Goal: Transaction & Acquisition: Purchase product/service

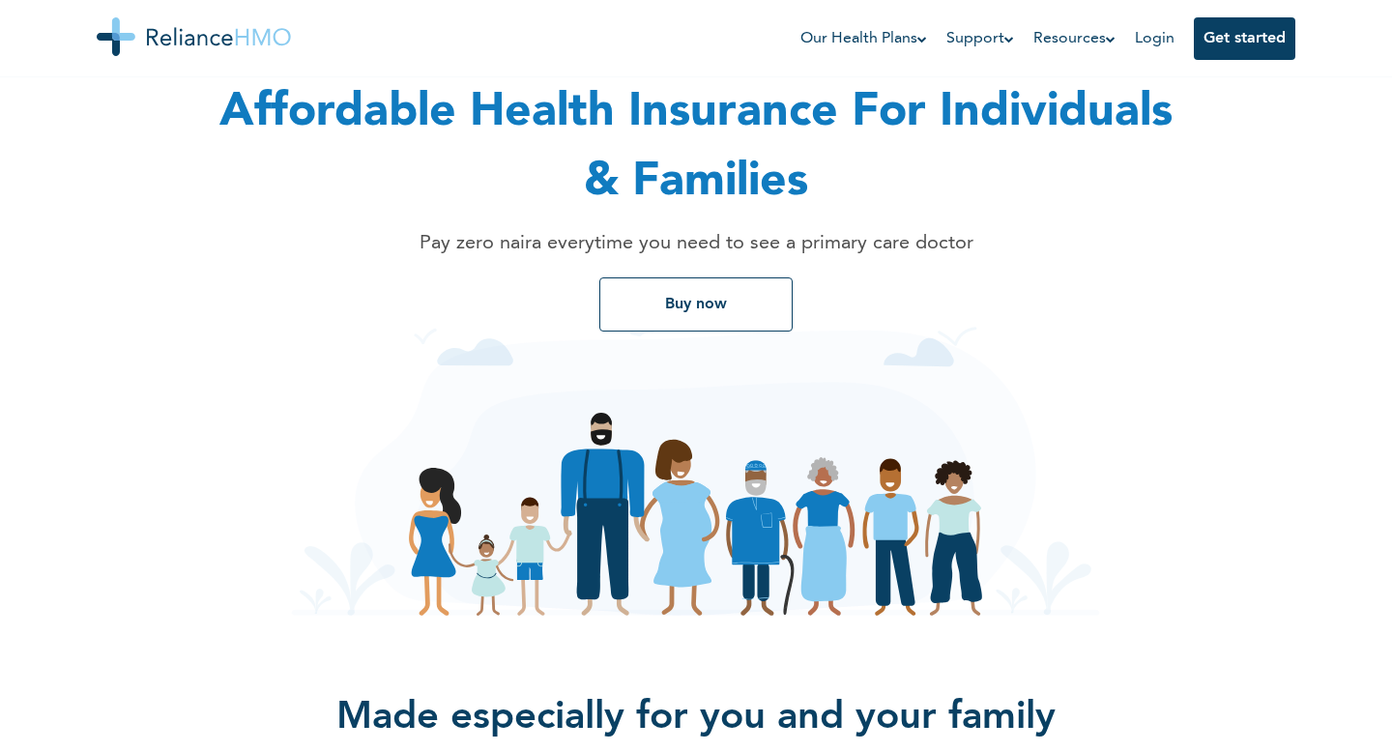
scroll to position [102, 0]
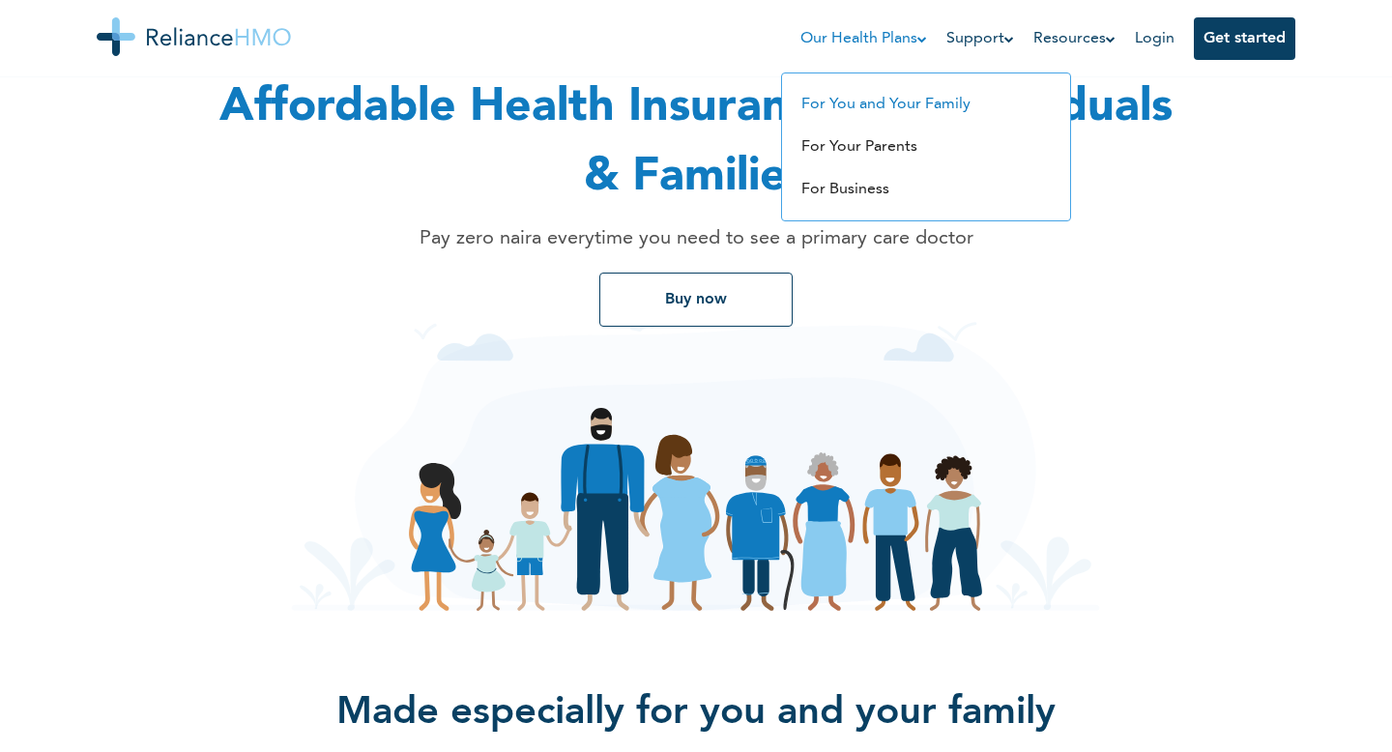
click at [852, 100] on link "For You and Your Family" at bounding box center [885, 104] width 169 height 15
click at [886, 144] on link "For Your Parents" at bounding box center [859, 146] width 116 height 15
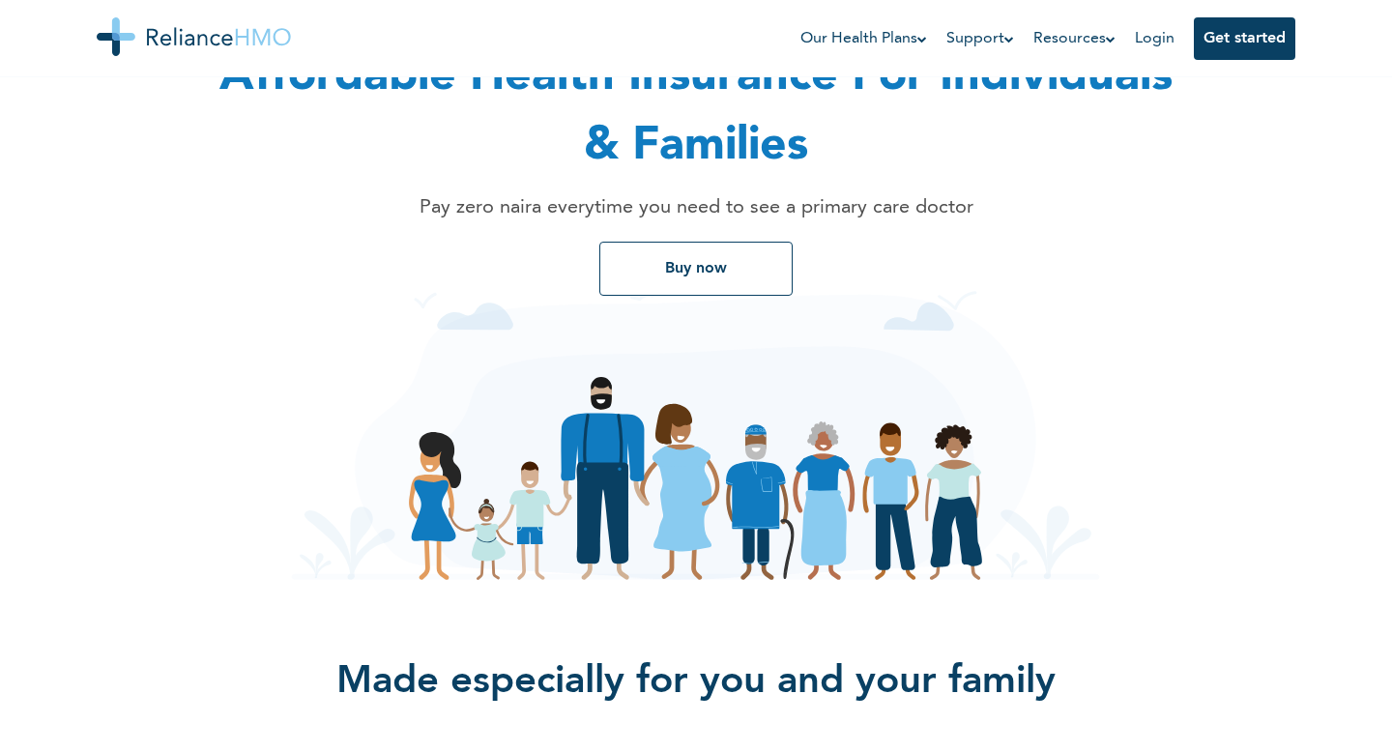
scroll to position [134, 0]
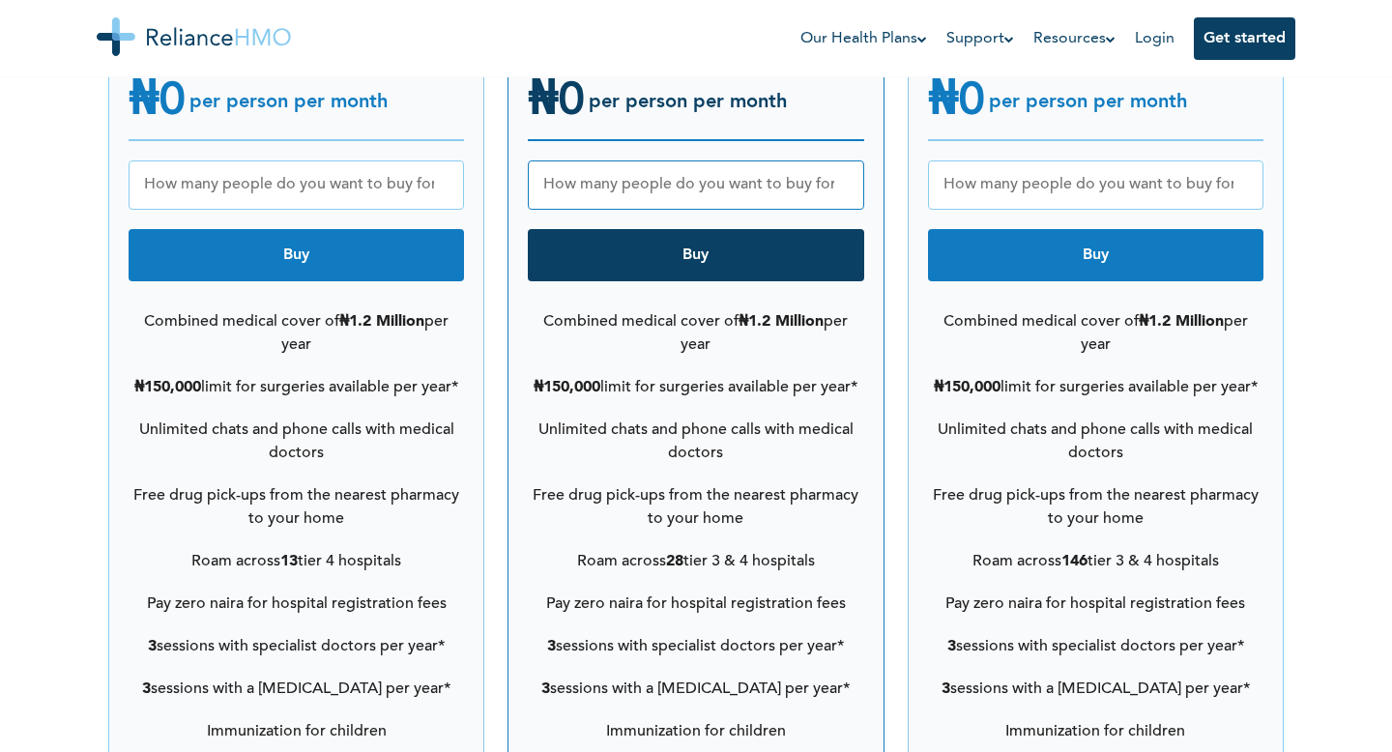
scroll to position [2303, 0]
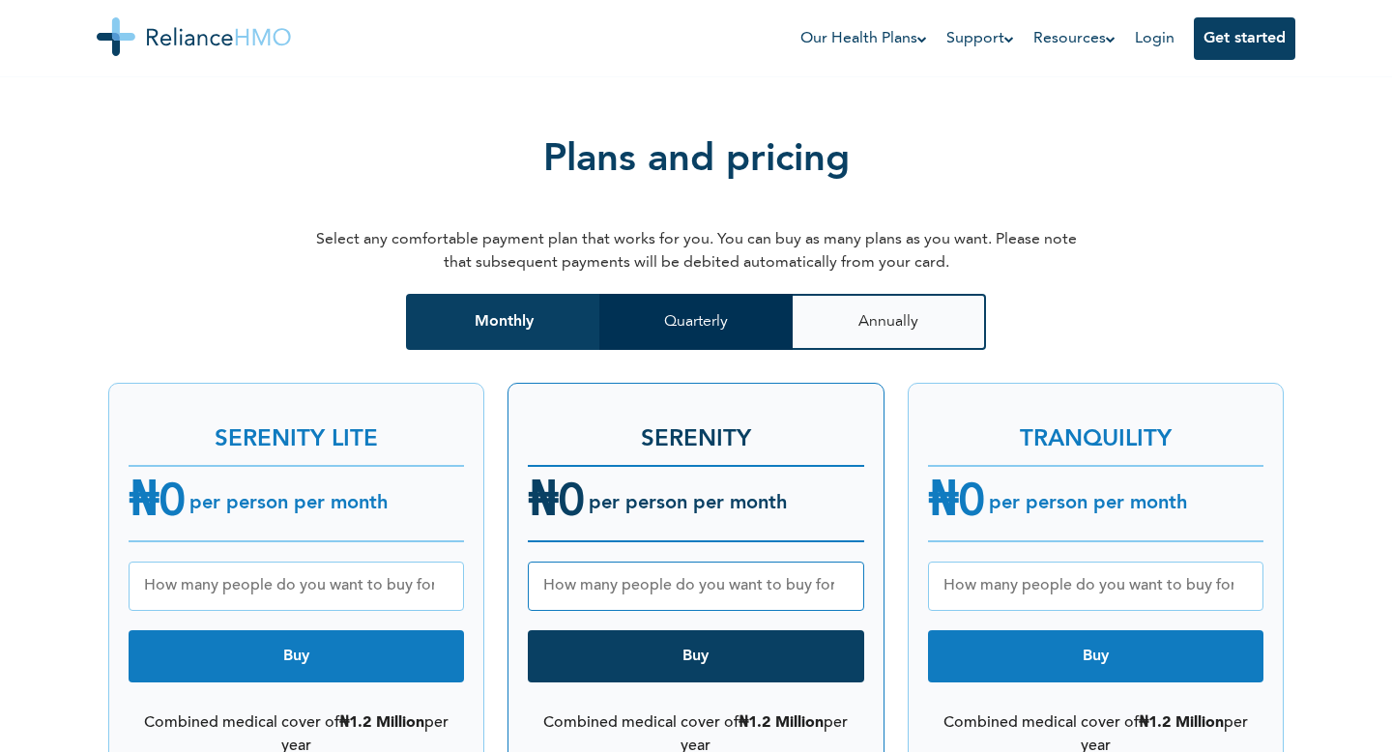
click at [679, 305] on button "Quarterly" at bounding box center [695, 322] width 193 height 56
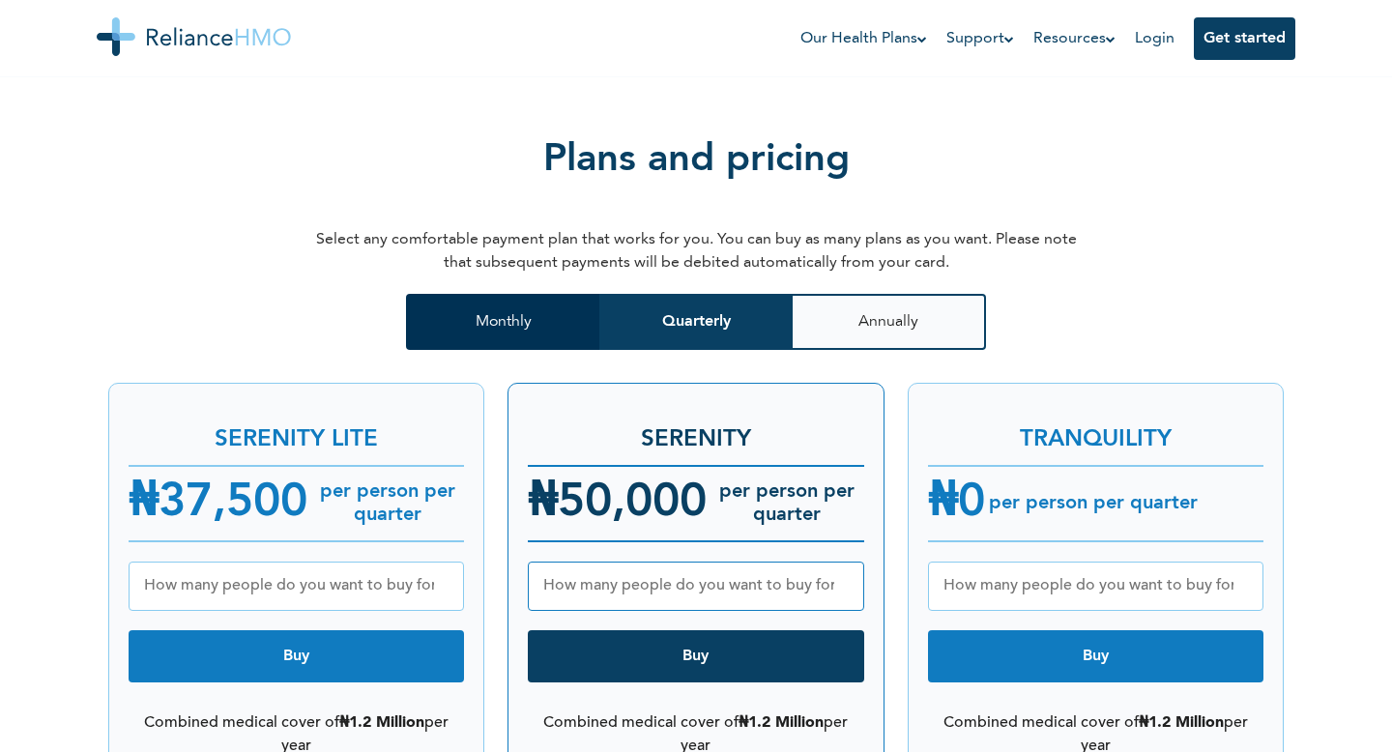
click at [568, 302] on button "Monthly" at bounding box center [502, 322] width 193 height 56
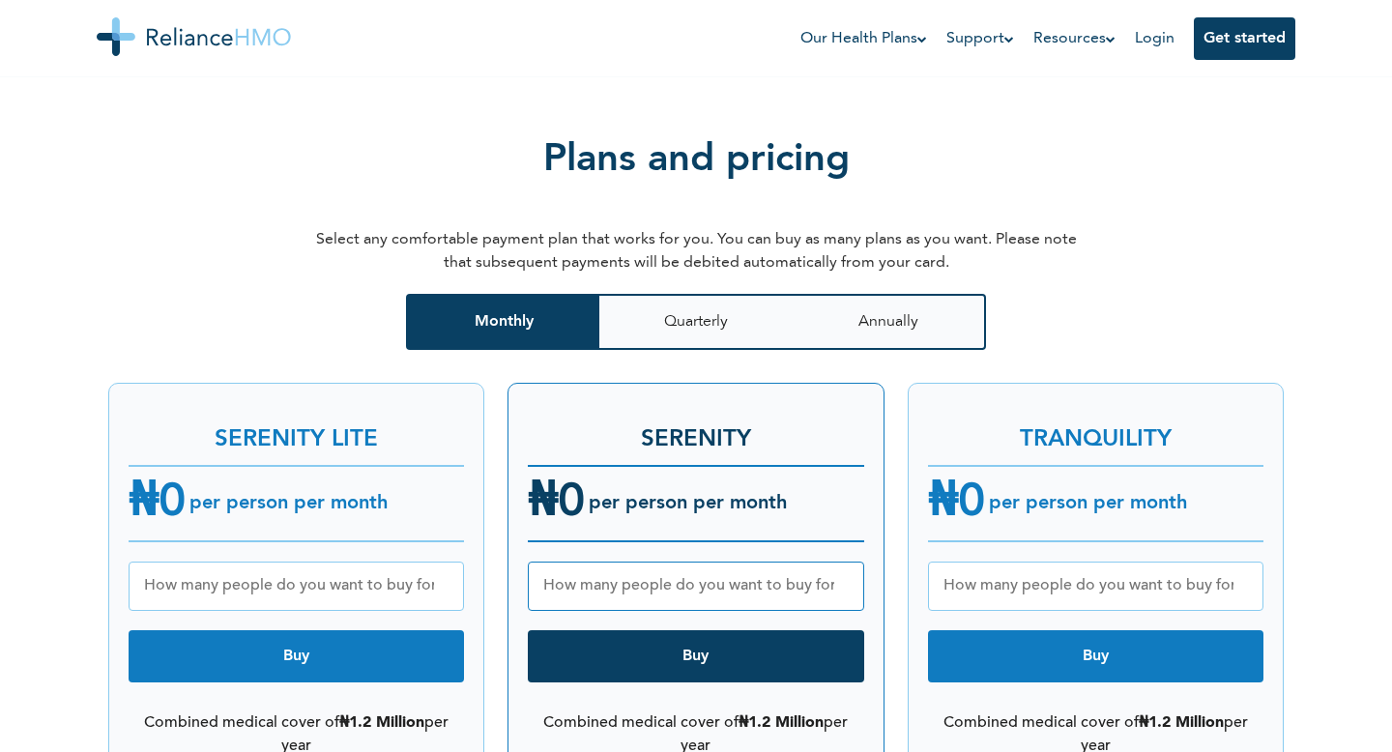
click at [302, 570] on input "number" at bounding box center [296, 585] width 335 height 49
type input "1"
click at [348, 630] on button "Buy" at bounding box center [296, 656] width 335 height 52
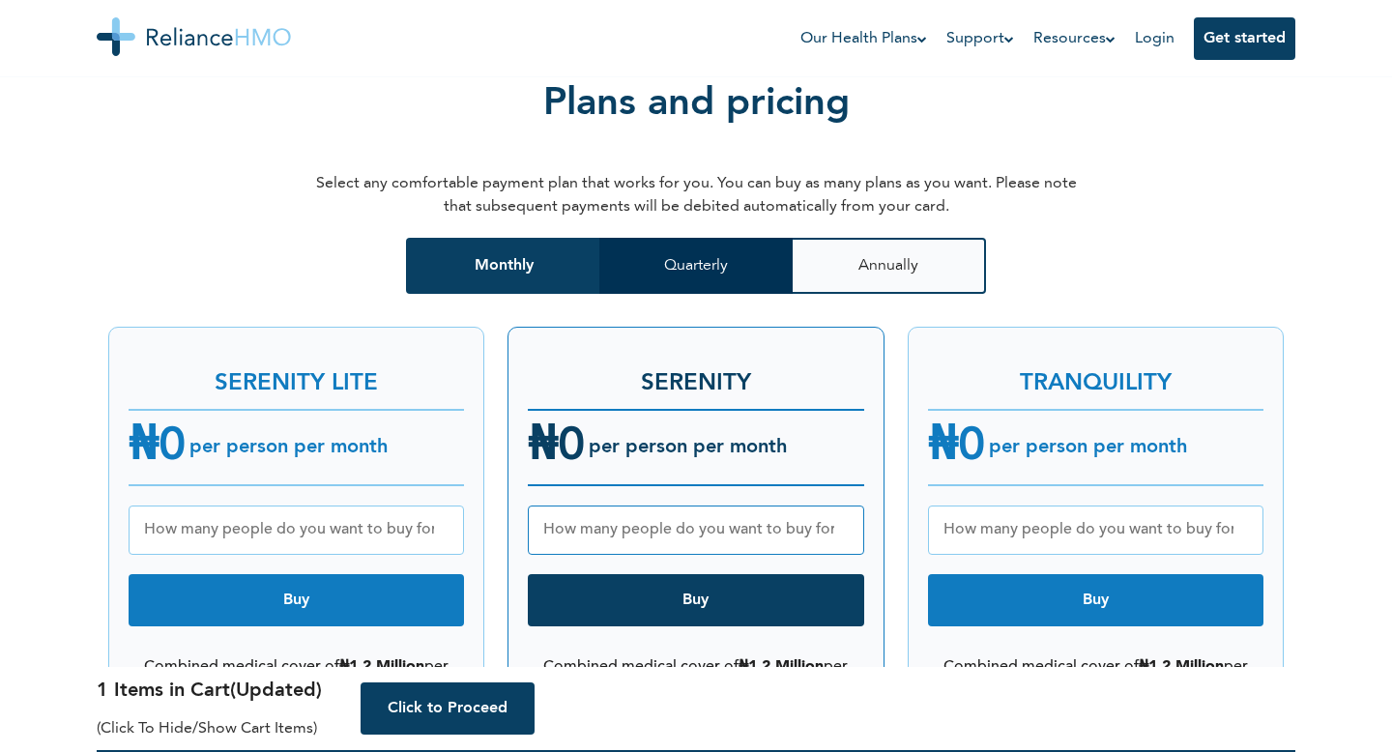
scroll to position [2343, 0]
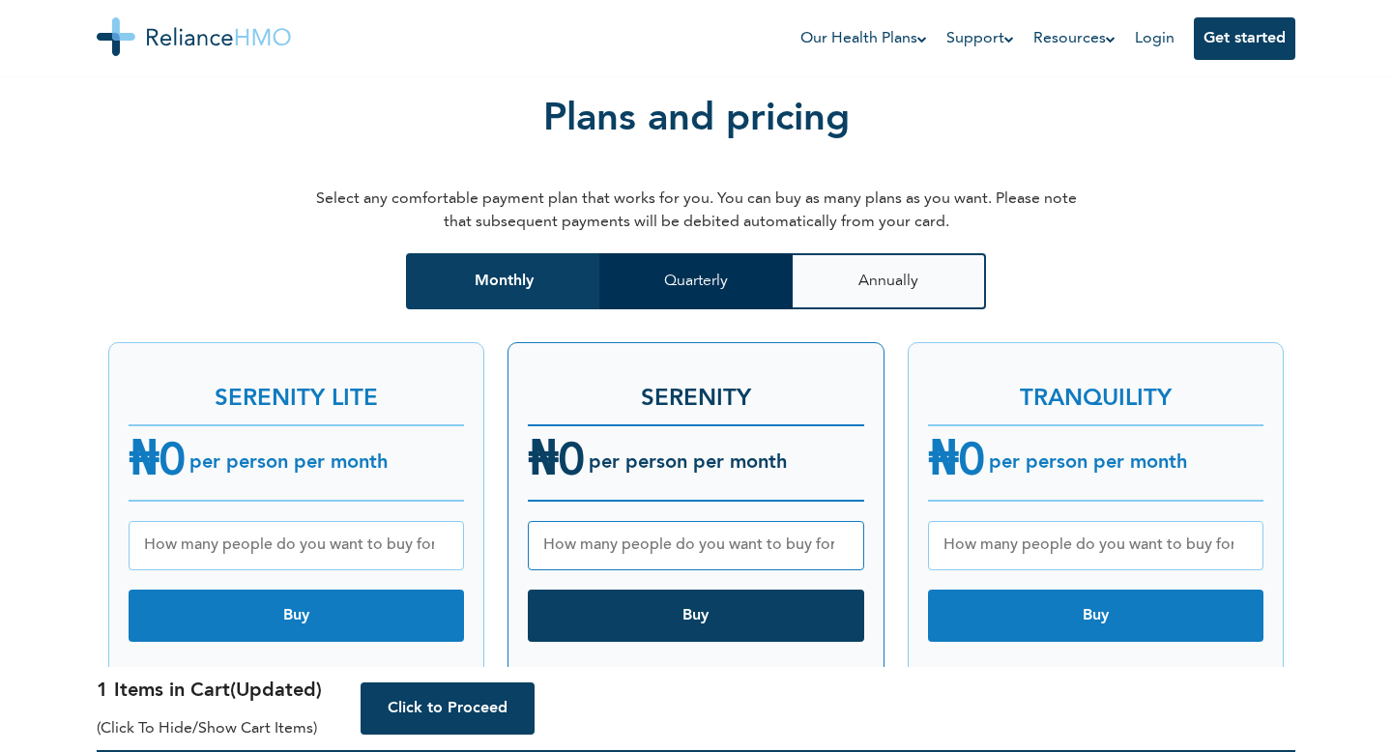
click at [702, 253] on button "Quarterly" at bounding box center [695, 281] width 193 height 56
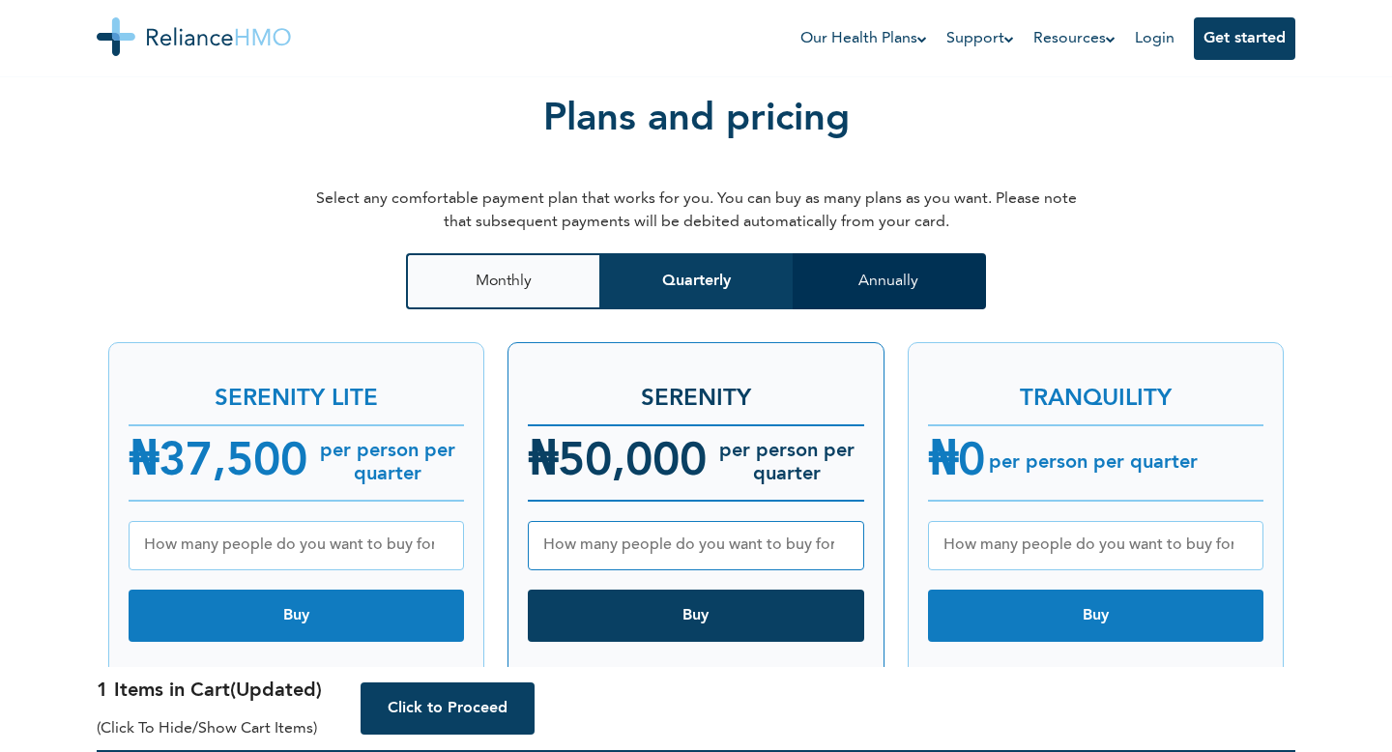
click at [851, 253] on button "Annually" at bounding box center [888, 281] width 193 height 56
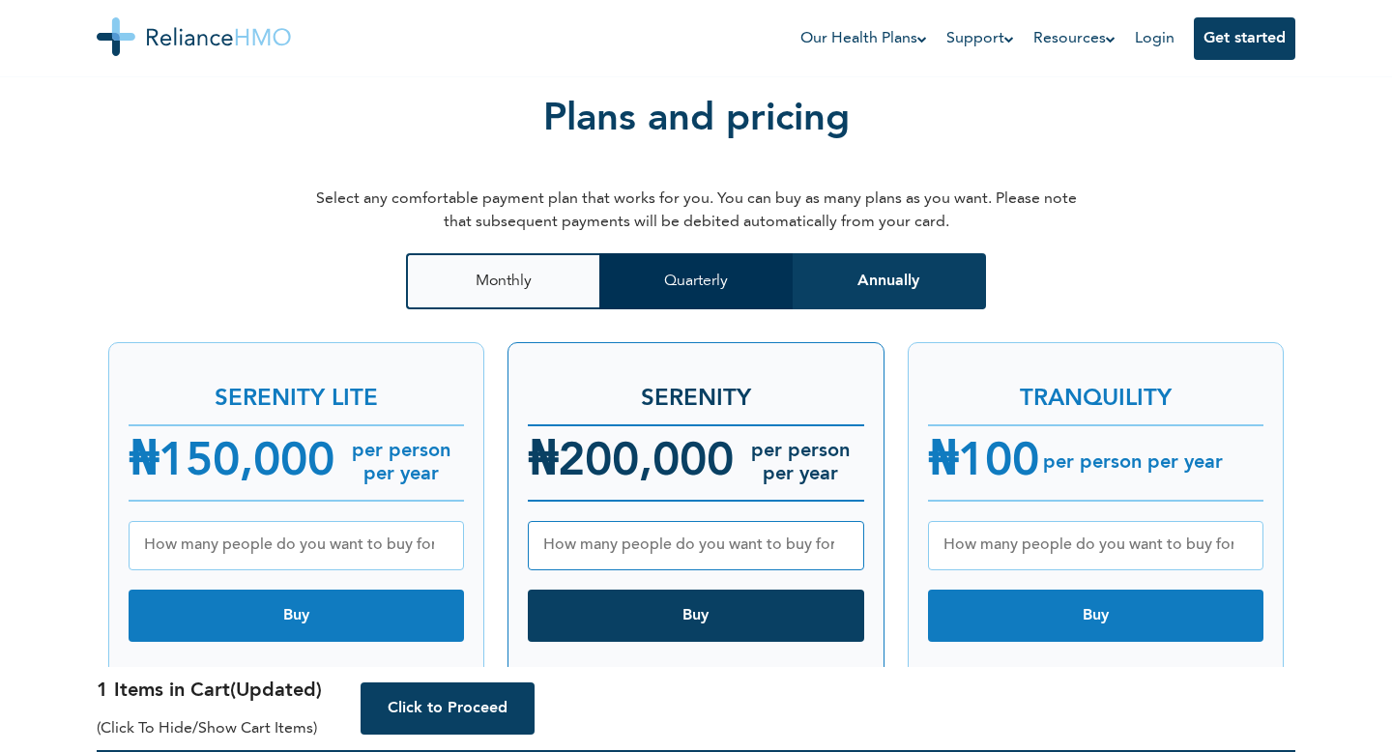
click at [742, 268] on button "Quarterly" at bounding box center [695, 281] width 193 height 56
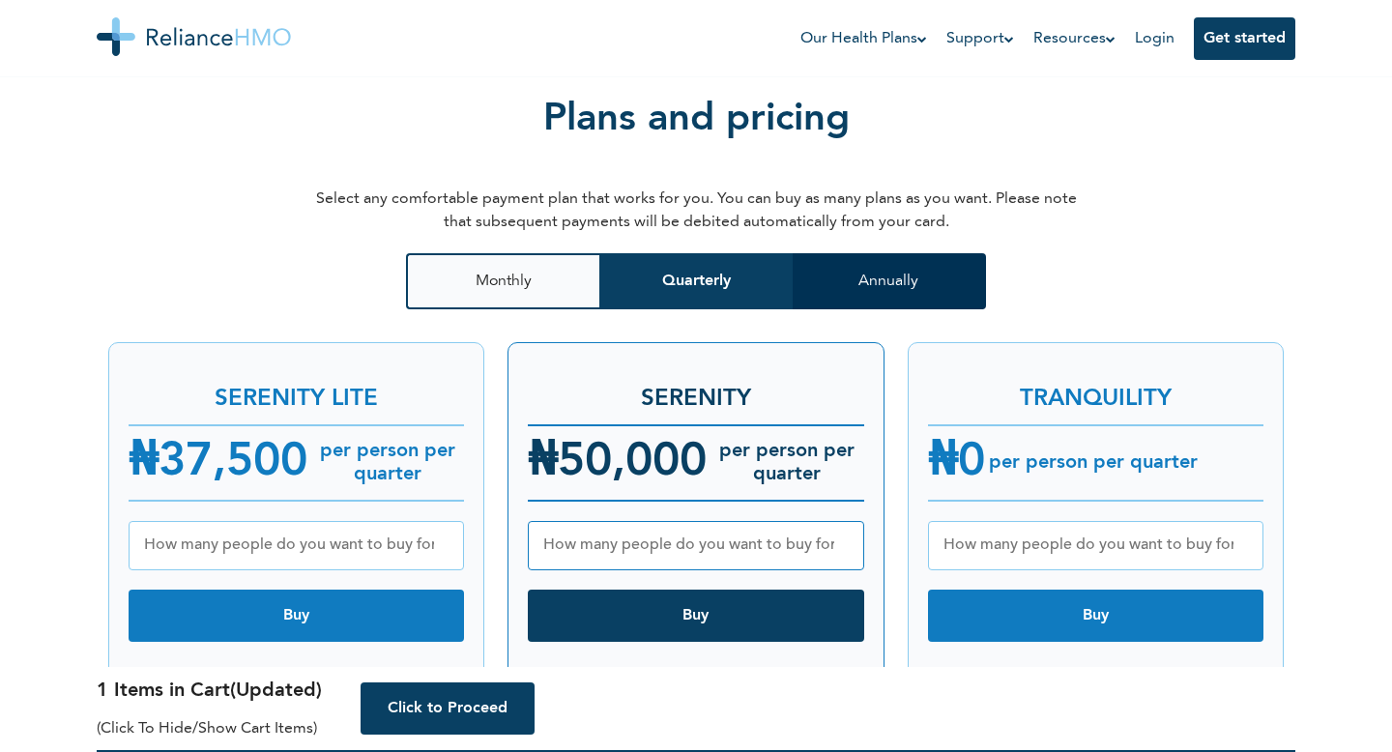
click at [899, 271] on button "Annually" at bounding box center [888, 281] width 193 height 56
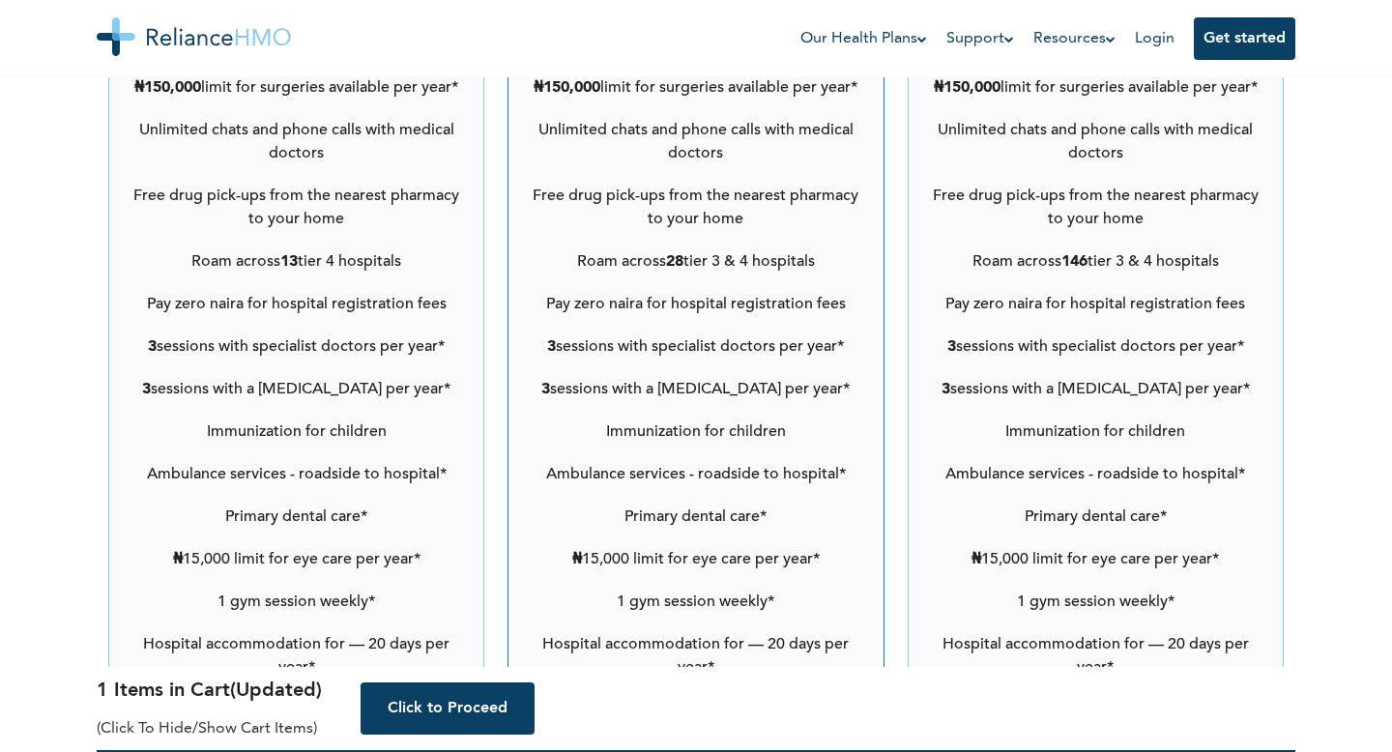
scroll to position [2878, 0]
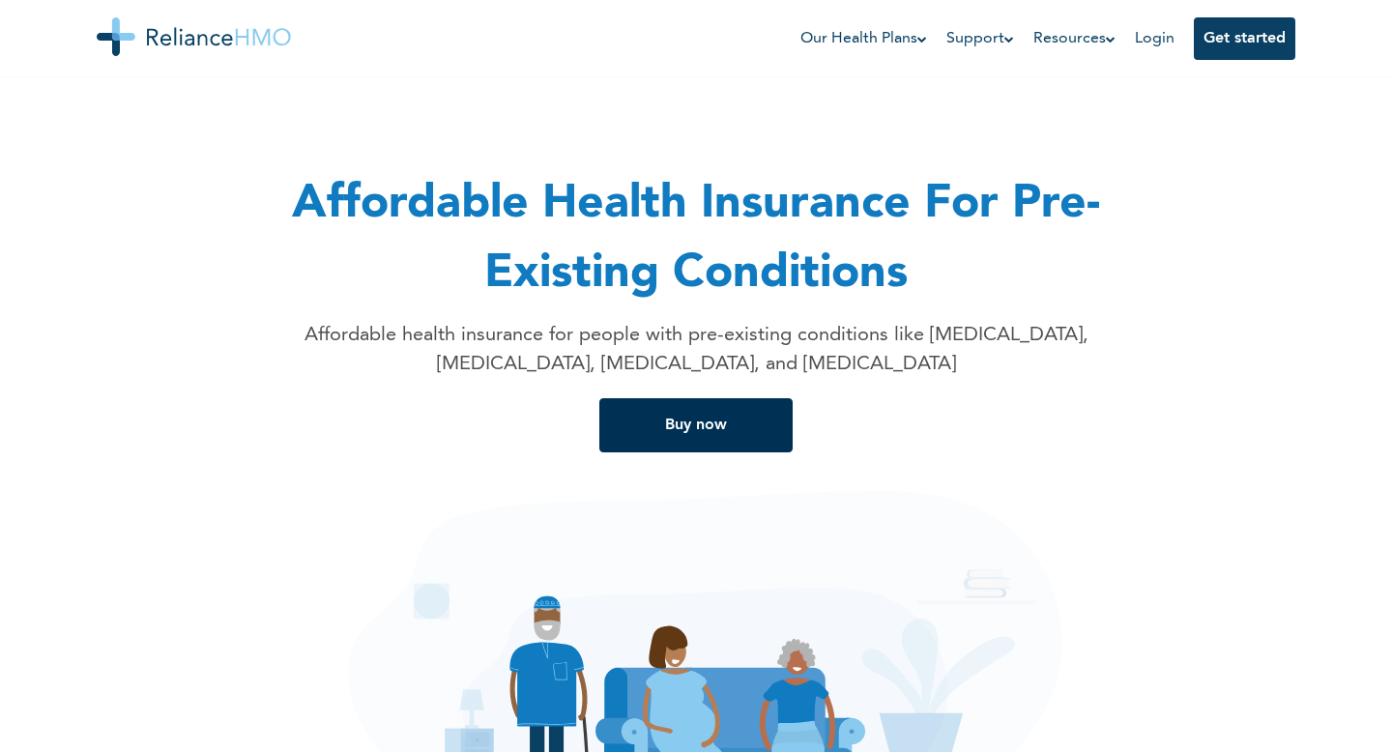
click at [734, 427] on button "Buy now" at bounding box center [695, 425] width 193 height 54
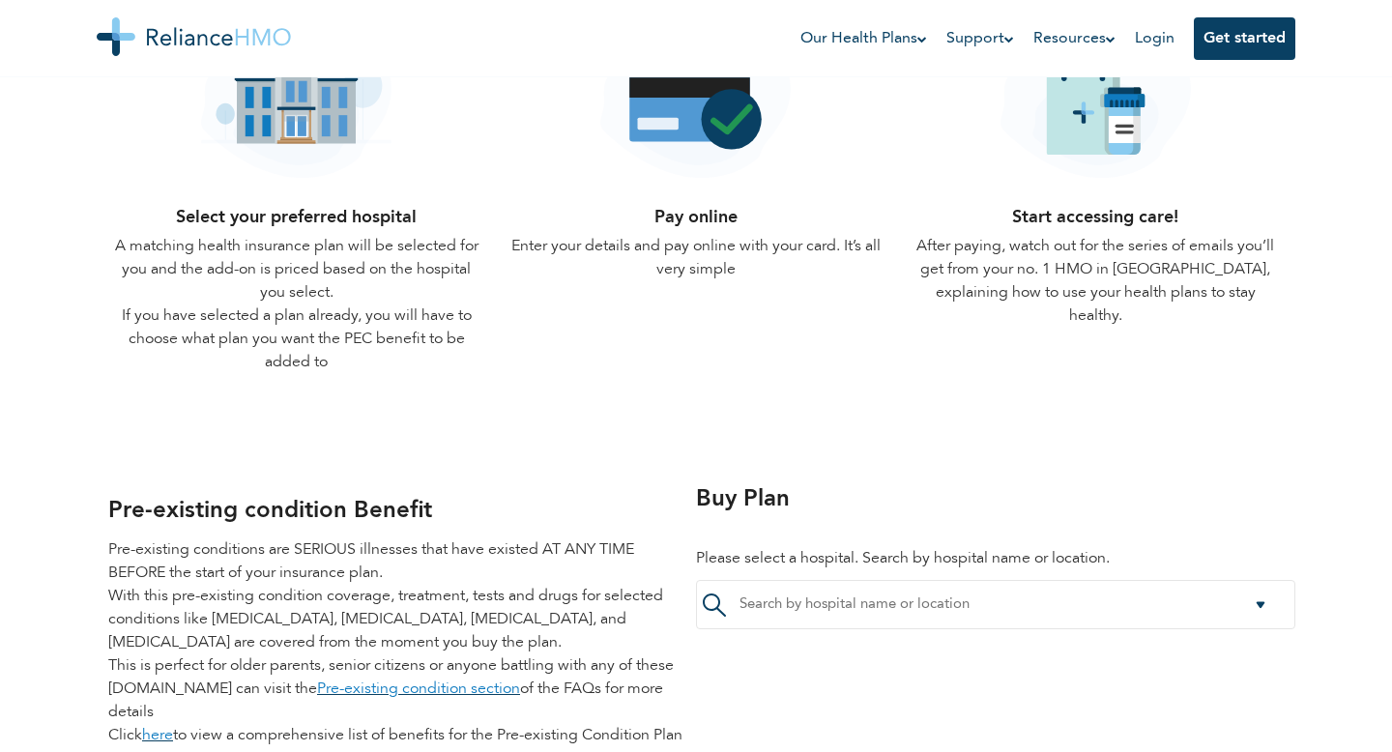
scroll to position [2086, 0]
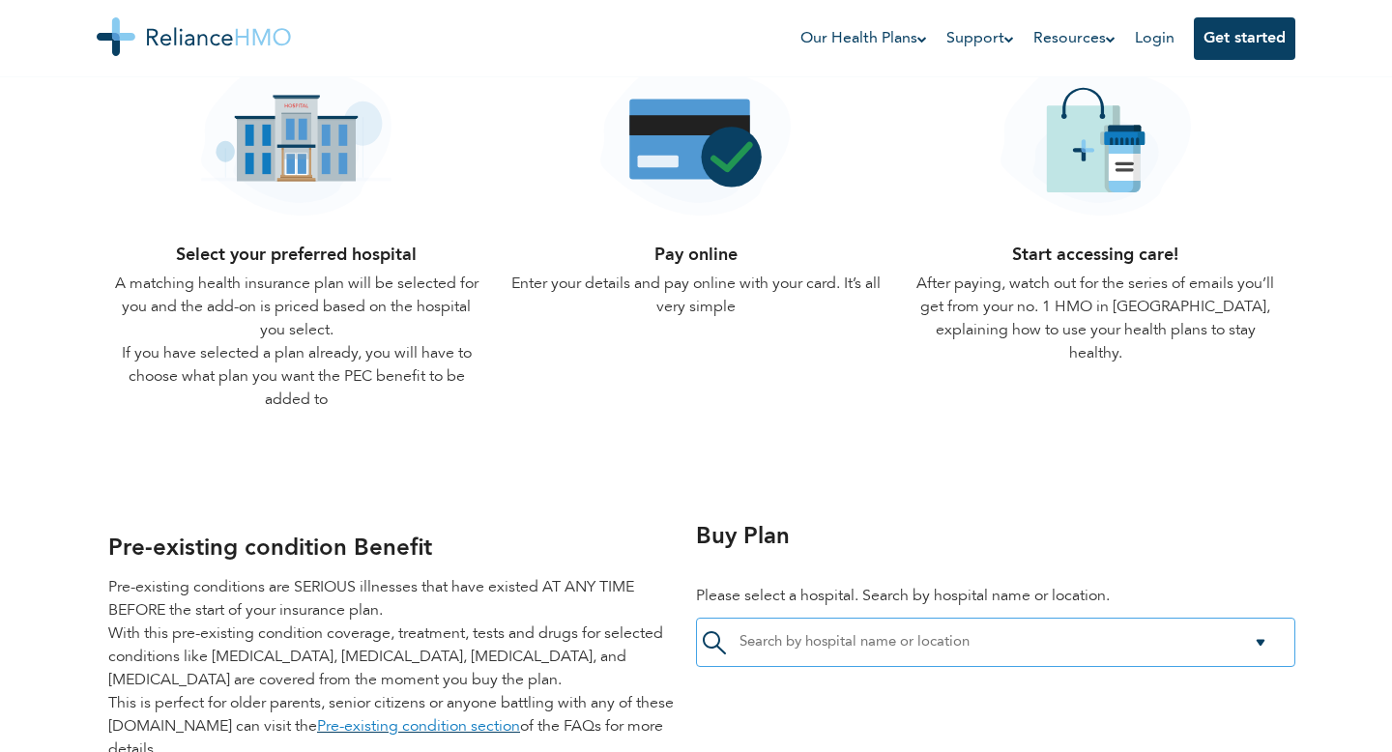
click at [803, 657] on div at bounding box center [995, 642] width 599 height 49
type input "alliance"
